Goal: Information Seeking & Learning: Learn about a topic

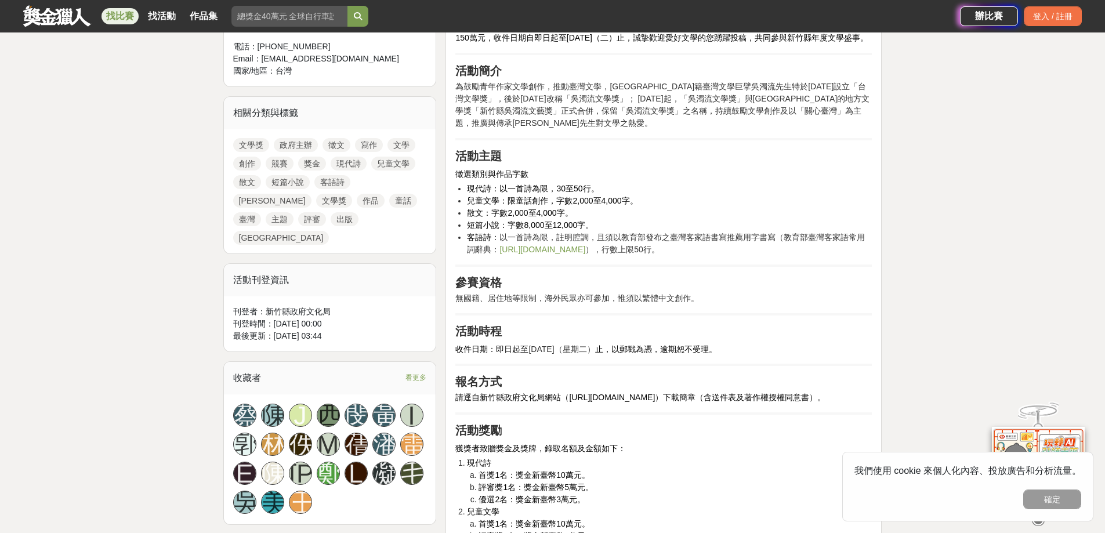
scroll to position [638, 0]
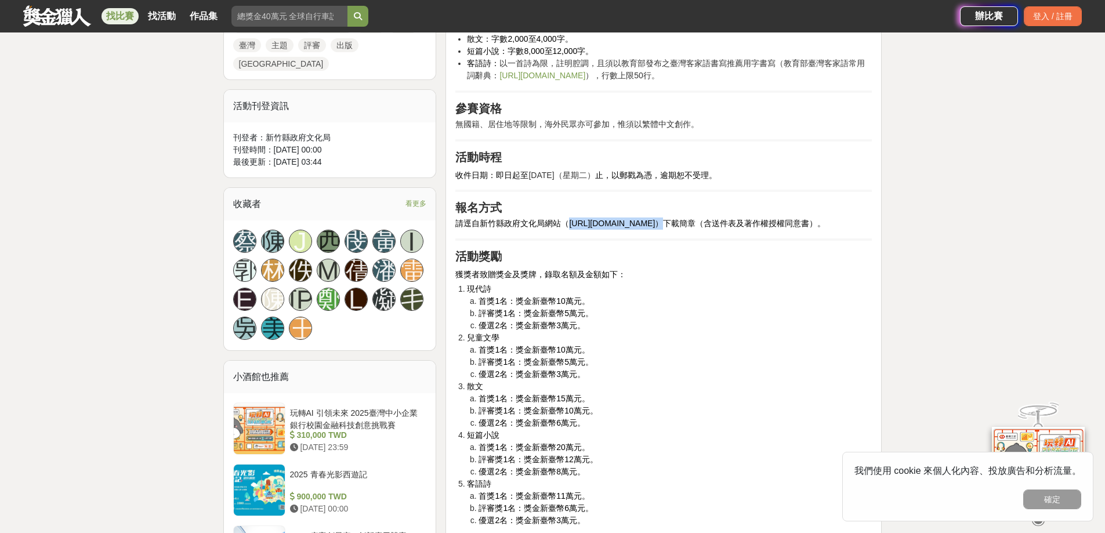
drag, startPoint x: 569, startPoint y: 247, endPoint x: 641, endPoint y: 251, distance: 71.5
click at [641, 228] on span "請逕自新竹縣政府文化局網站（https://gov.tw/kNZ）下載簡章（含送件表及著作權授權同意書）。" at bounding box center [641, 223] width 370 height 9
click at [634, 258] on div "前言 「2025年吳濁流文學獎」徵文開跑！徵文類別 有現代詩、兒童文學、散文、短篇小說及客語詩5大類，總獎金高達150萬元，收件日期自即日起至114年7月15…" at bounding box center [664, 442] width 417 height 1226
drag, startPoint x: 635, startPoint y: 246, endPoint x: 570, endPoint y: 241, distance: 65.7
click at [570, 230] on p "請逕自新竹縣政府文化局網站（https://gov.tw/kNZ）下載簡章（含送件表及著作權授權同意書）。" at bounding box center [664, 224] width 417 height 12
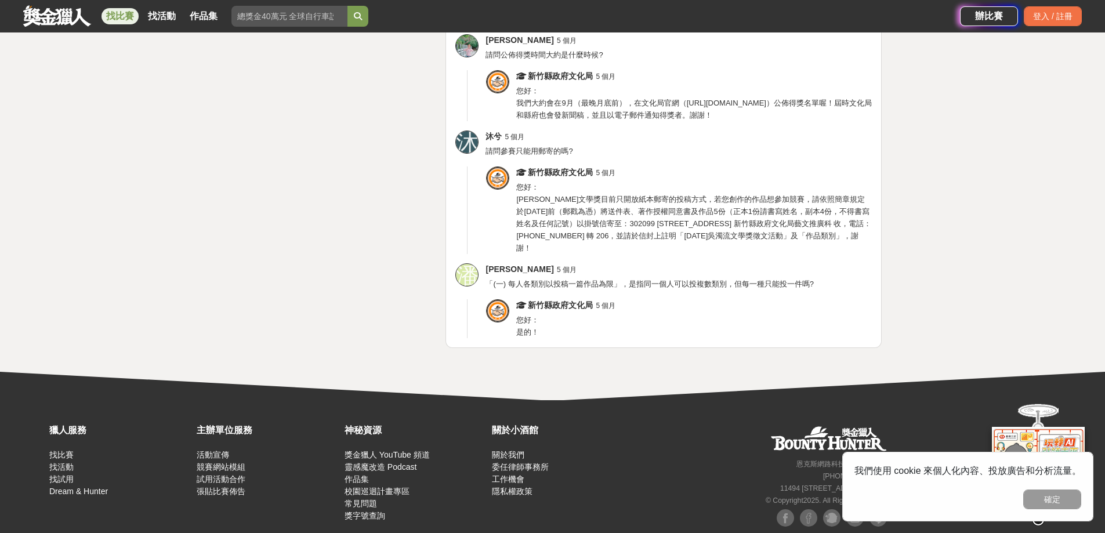
scroll to position [4315, 0]
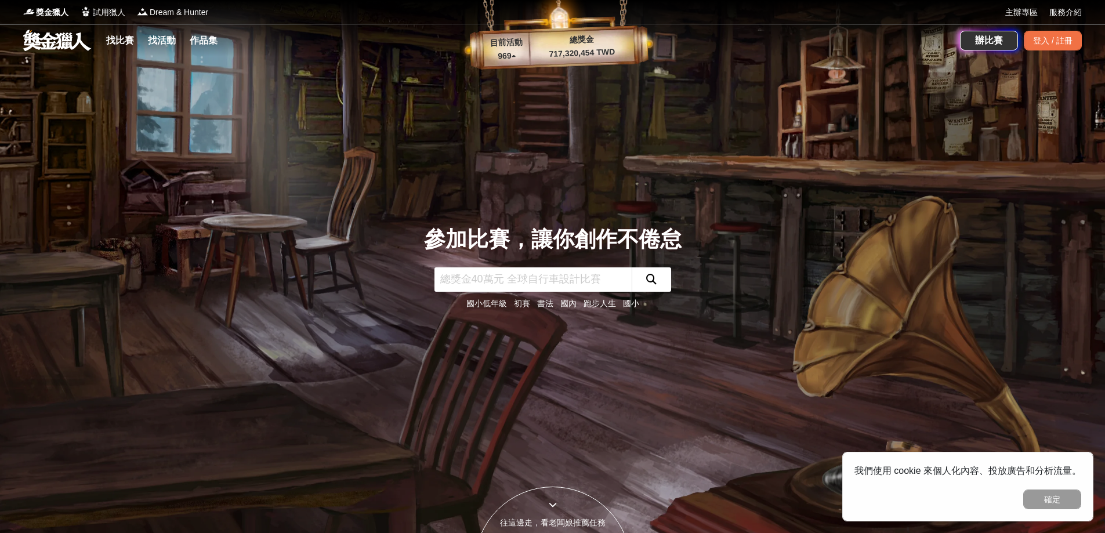
click at [76, 43] on link at bounding box center [57, 40] width 70 height 22
click at [525, 281] on input "text" at bounding box center [533, 280] width 197 height 24
click at [131, 37] on link "找比賽" at bounding box center [120, 40] width 37 height 16
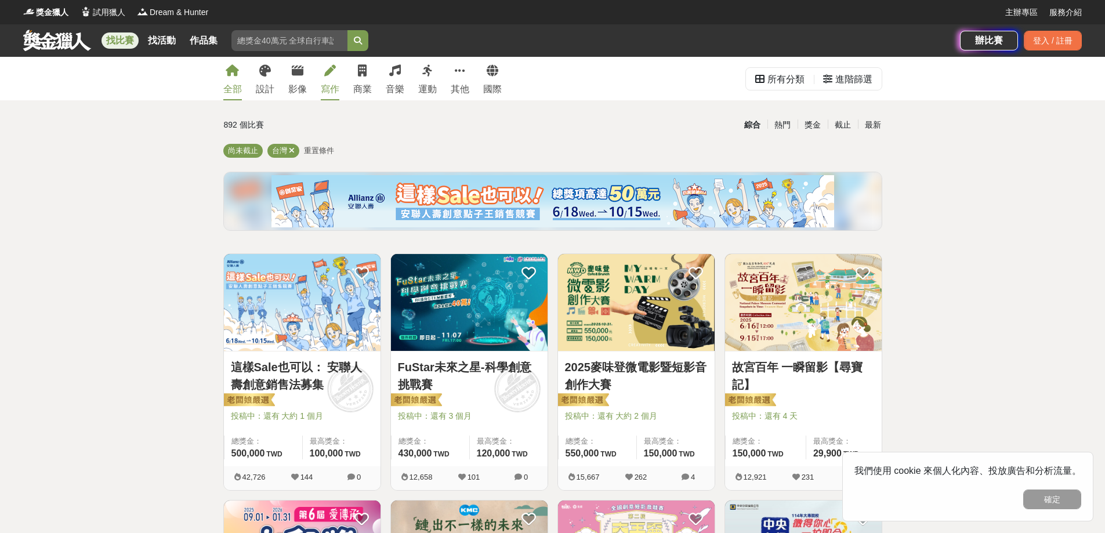
click at [331, 82] on link "寫作" at bounding box center [330, 79] width 19 height 44
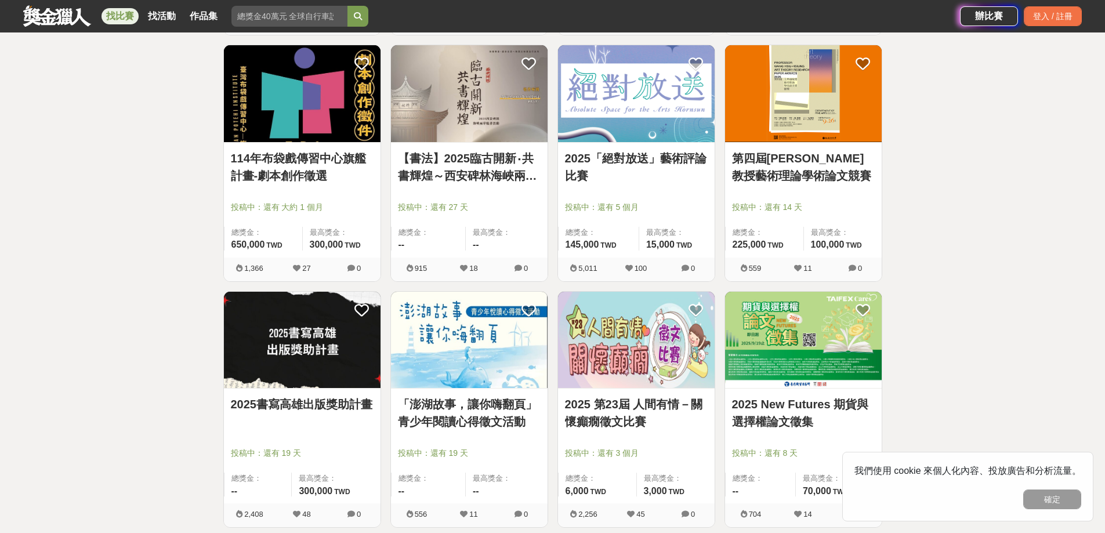
scroll to position [987, 0]
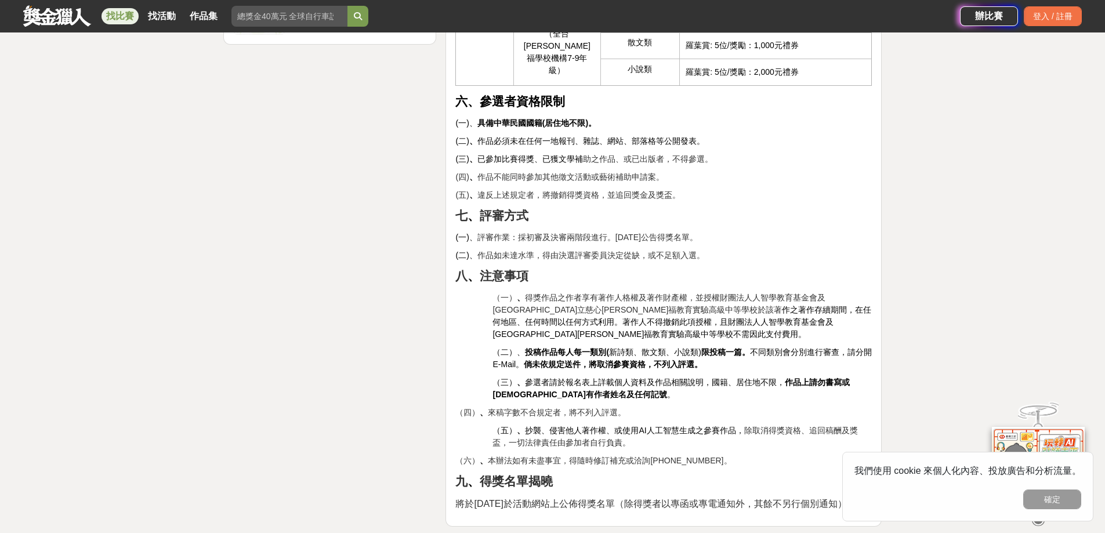
scroll to position [1625, 0]
